Goal: Transaction & Acquisition: Purchase product/service

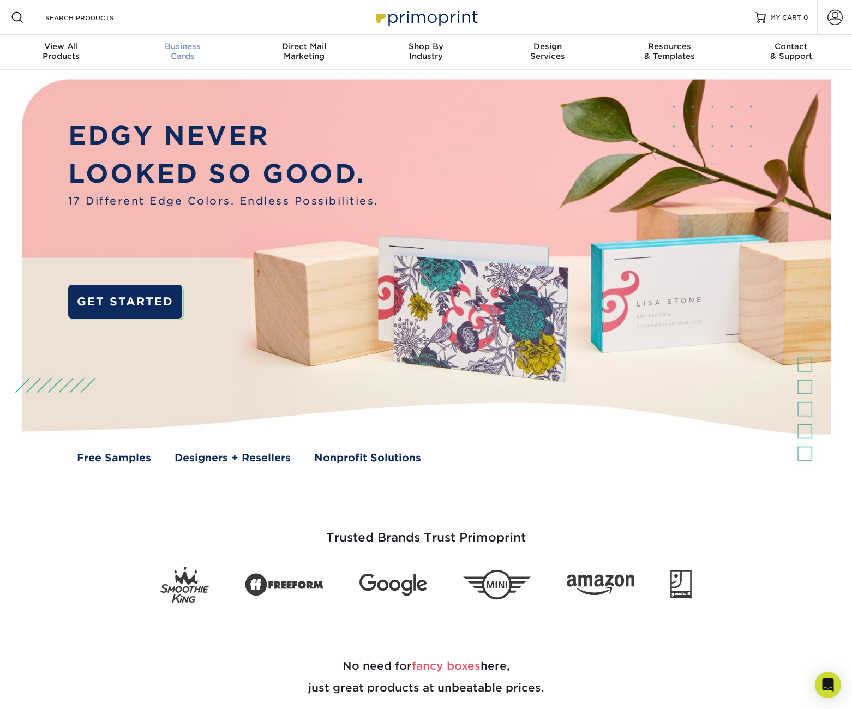
drag, startPoint x: 0, startPoint y: 0, endPoint x: 173, endPoint y: 43, distance: 178.6
click at [173, 43] on span "Business" at bounding box center [183, 46] width 122 height 10
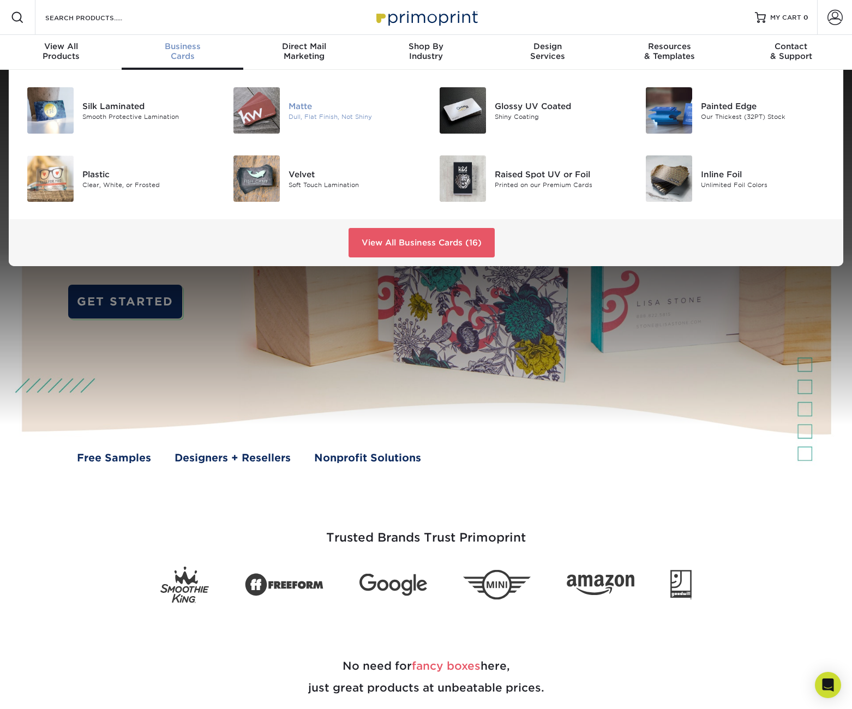
drag, startPoint x: 173, startPoint y: 43, endPoint x: 260, endPoint y: 110, distance: 108.8
click at [260, 110] on img at bounding box center [256, 110] width 46 height 46
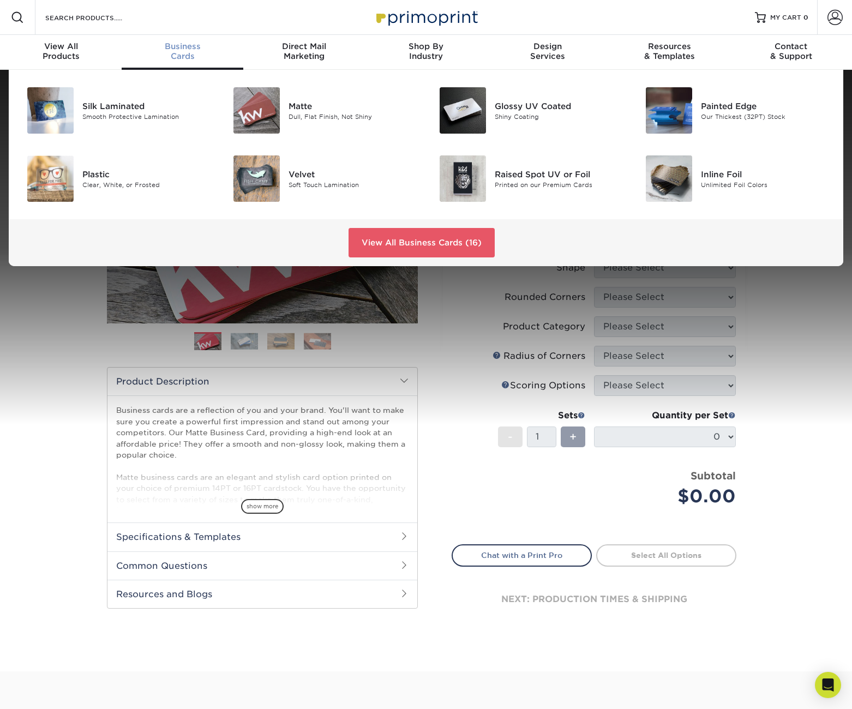
click at [171, 46] on span "Business" at bounding box center [183, 46] width 122 height 10
click at [183, 49] on span "Business" at bounding box center [183, 46] width 122 height 10
click at [409, 245] on link "View All Business Cards (16)" at bounding box center [421, 242] width 146 height 29
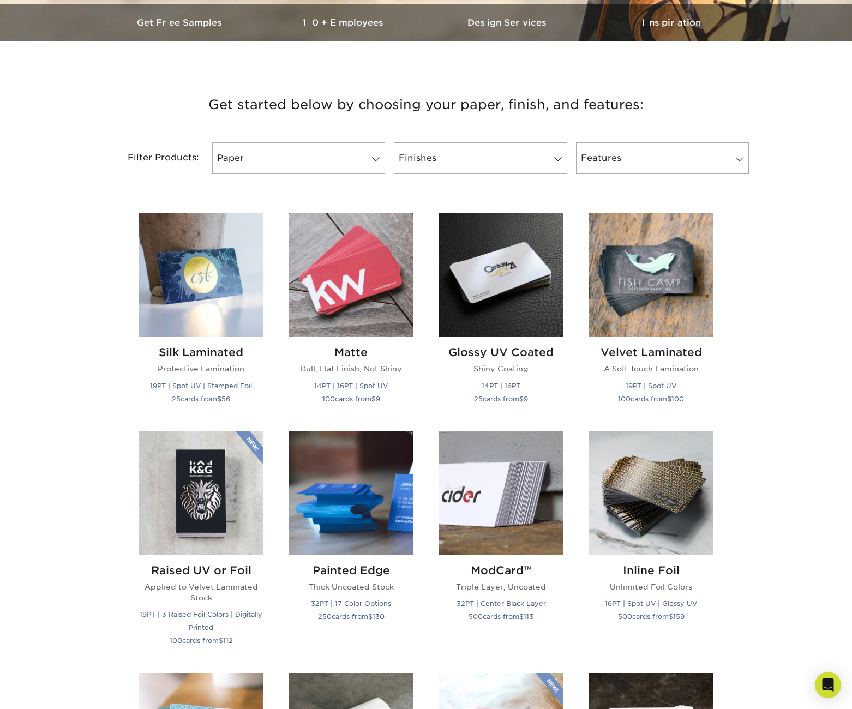
scroll to position [260, 0]
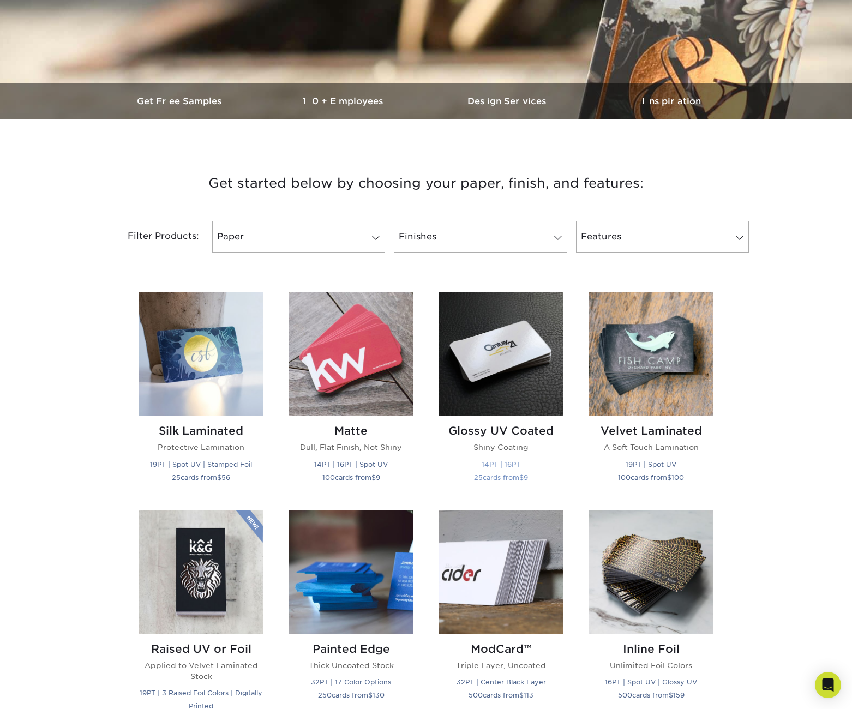
click at [520, 353] on img at bounding box center [501, 354] width 124 height 124
